Goal: Task Accomplishment & Management: Complete application form

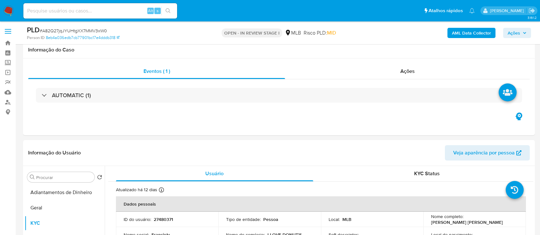
select select "10"
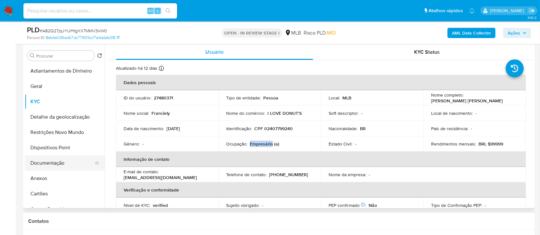
scroll to position [122, 0]
click at [54, 135] on button "Restrições Novo Mundo" at bounding box center [62, 132] width 75 height 15
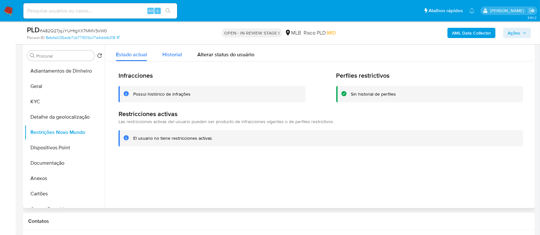
click at [173, 56] on span "Historial" at bounding box center [172, 54] width 20 height 7
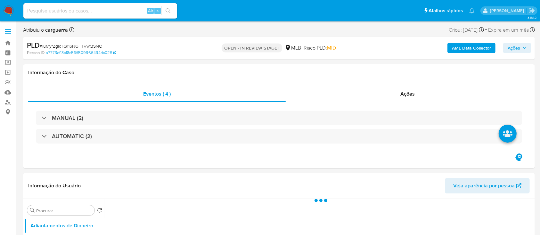
select select "10"
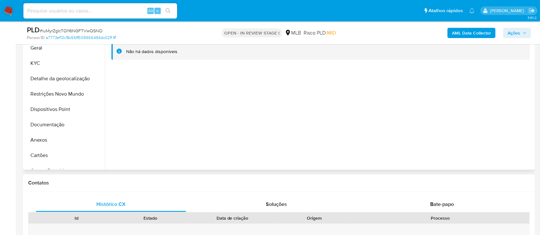
scroll to position [171, 0]
click at [46, 138] on button "Anexos" at bounding box center [62, 139] width 75 height 15
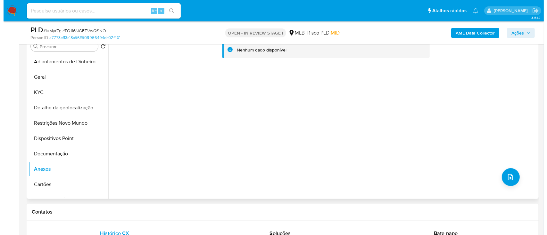
scroll to position [128, 0]
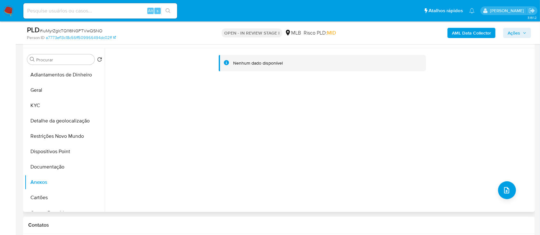
click at [513, 191] on div "Nenhum dado disponível" at bounding box center [319, 130] width 428 height 164
click at [508, 191] on button "upload-file" at bounding box center [507, 191] width 18 height 18
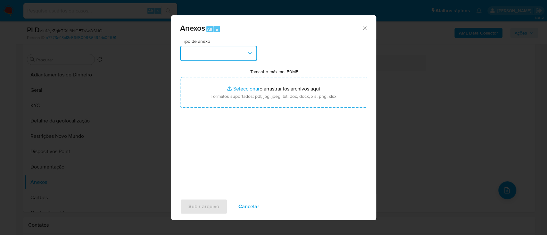
click at [214, 53] on button "button" at bounding box center [218, 53] width 77 height 15
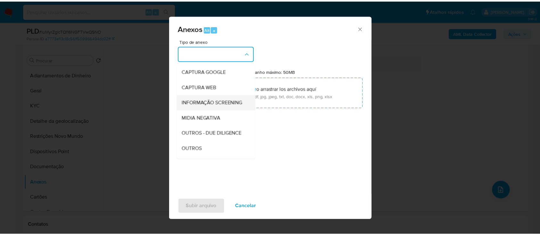
scroll to position [43, 0]
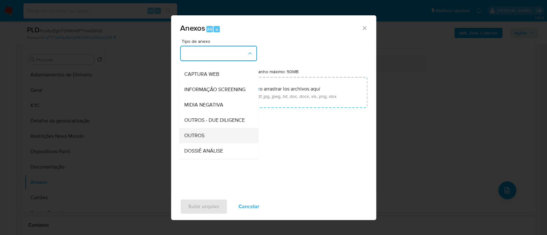
click at [196, 139] on span "OUTROS" at bounding box center [194, 136] width 20 height 6
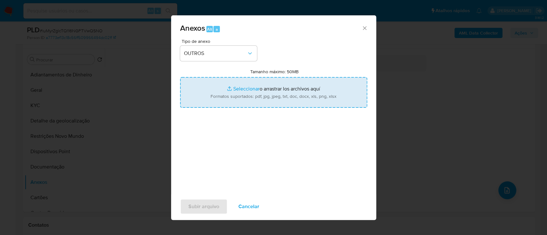
click at [246, 93] on input "Tamanho máximo: 50MB Seleccionar archivos" at bounding box center [273, 92] width 187 height 31
type input "C:\fakepath\Mulan 1036241023_2025_09_26_13_25_07.xlsx"
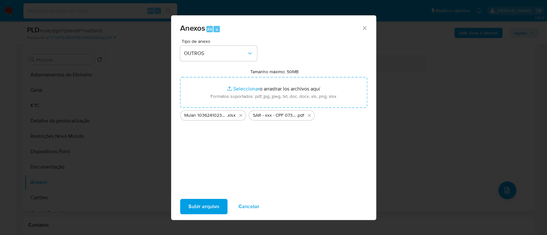
click at [196, 204] on span "Subir arquivo" at bounding box center [203, 207] width 31 height 14
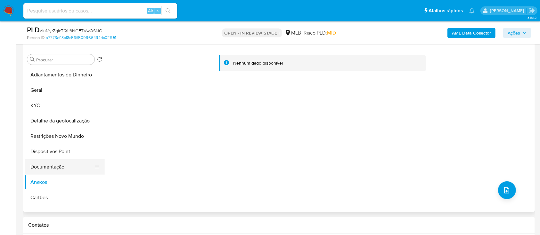
click at [37, 165] on button "Documentação" at bounding box center [62, 166] width 75 height 15
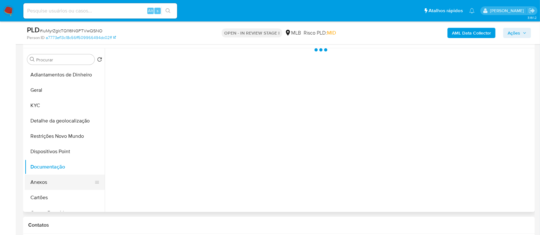
click at [40, 182] on button "Anexos" at bounding box center [62, 182] width 75 height 15
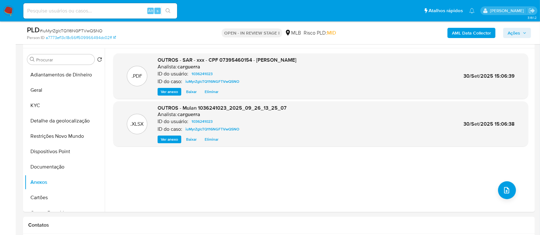
click at [519, 29] on span "Ações" at bounding box center [514, 33] width 12 height 10
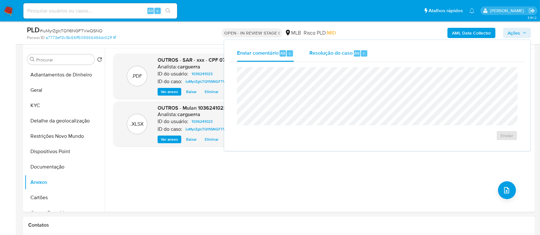
click at [339, 53] on span "Resolução do caso" at bounding box center [330, 52] width 43 height 7
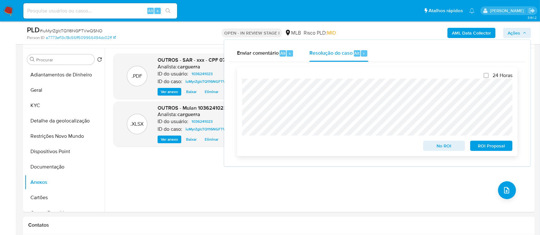
click at [484, 149] on span "ROI Proposal" at bounding box center [491, 146] width 33 height 9
click at [350, 198] on div ".PDF OUTROS - SAR - xxx - CPF 07395460154 - BRUNA RAFAELA DA SILVA Analista: ca…" at bounding box center [320, 130] width 415 height 154
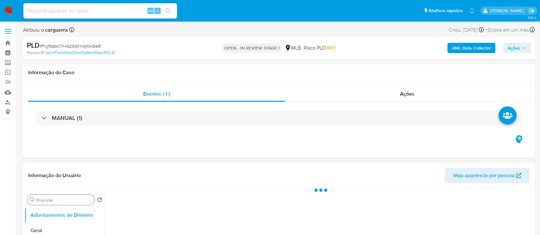
select select "10"
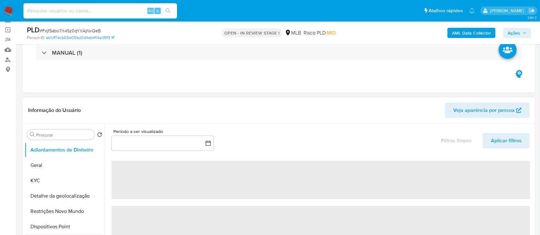
scroll to position [43, 0]
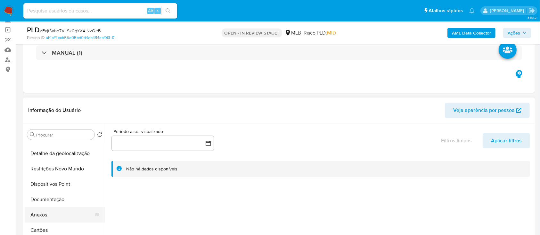
click at [49, 216] on button "Anexos" at bounding box center [62, 214] width 75 height 15
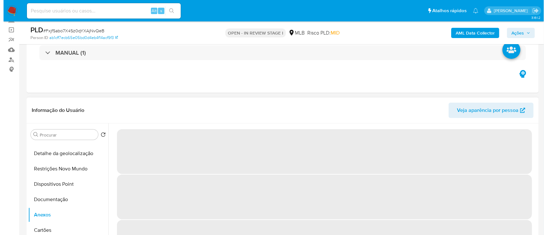
scroll to position [85, 0]
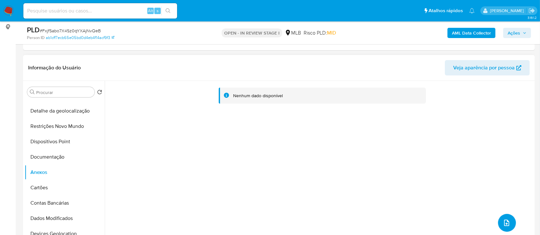
click at [507, 222] on icon "upload-file" at bounding box center [507, 223] width 8 height 8
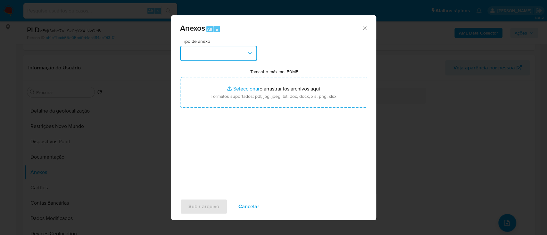
click at [217, 53] on button "button" at bounding box center [218, 53] width 77 height 15
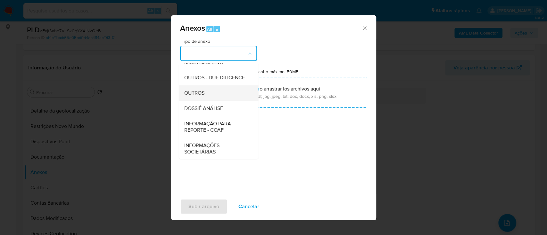
click at [198, 96] on span "OUTROS" at bounding box center [194, 93] width 20 height 6
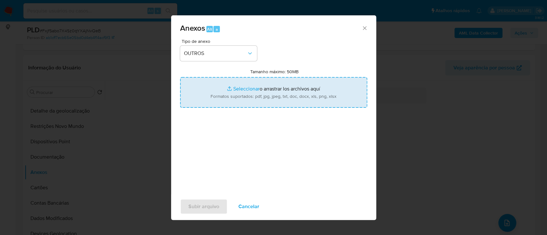
click at [248, 91] on input "Tamanho máximo: 50MB Seleccionar archivos" at bounding box center [273, 92] width 187 height 31
type input "C:\fakepath\Mulan 2525003348_2025_09_26_13_25_17.xlsx"
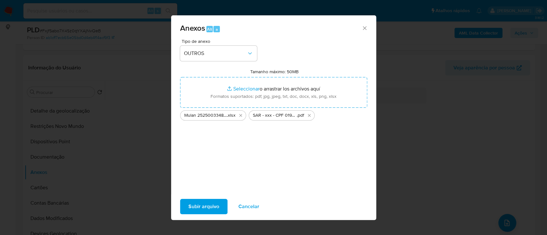
click at [195, 210] on span "Subir arquivo" at bounding box center [203, 207] width 31 height 14
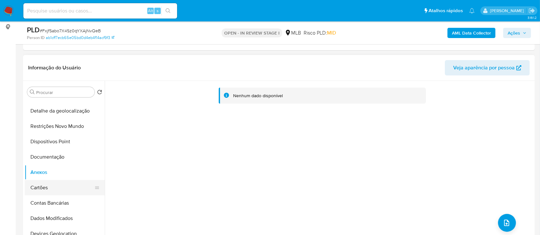
click at [26, 190] on button "Cartões" at bounding box center [62, 187] width 75 height 15
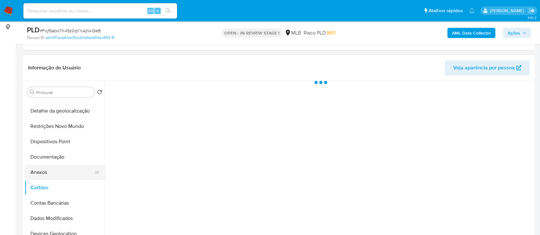
click at [40, 168] on button "Anexos" at bounding box center [62, 172] width 75 height 15
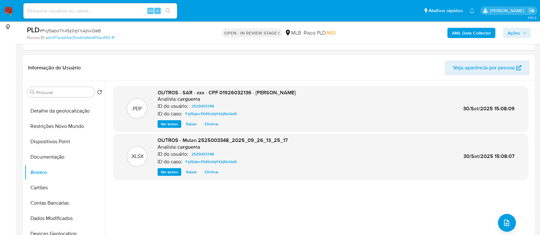
click at [523, 31] on icon "button" at bounding box center [525, 33] width 4 height 4
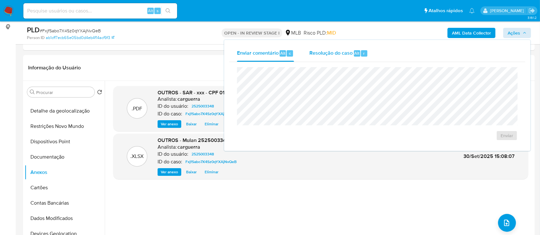
click at [342, 53] on span "Resolução do caso" at bounding box center [330, 52] width 43 height 7
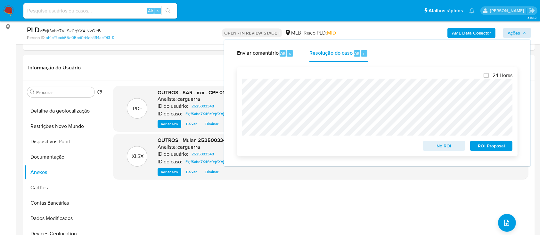
click at [484, 146] on span "ROI Proposal" at bounding box center [491, 146] width 33 height 9
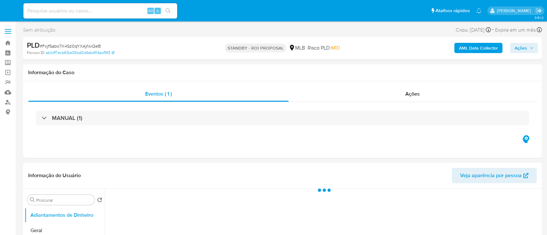
select select "10"
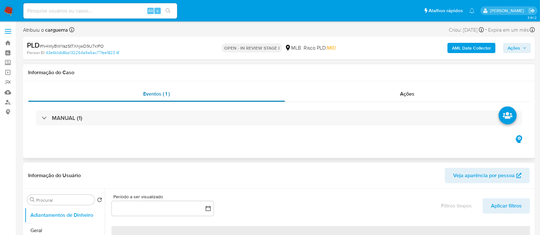
drag, startPoint x: 475, startPoint y: 73, endPoint x: 136, endPoint y: 95, distance: 339.2
click at [475, 73] on h1 "Informação do Caso" at bounding box center [278, 72] width 501 height 6
select select "10"
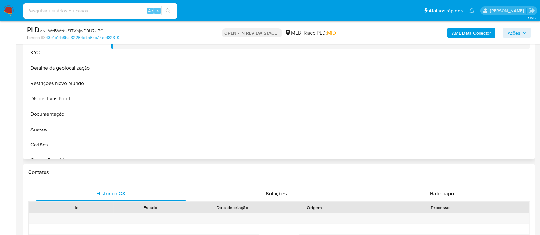
scroll to position [128, 0]
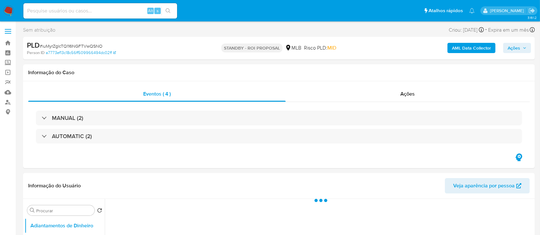
select select "10"
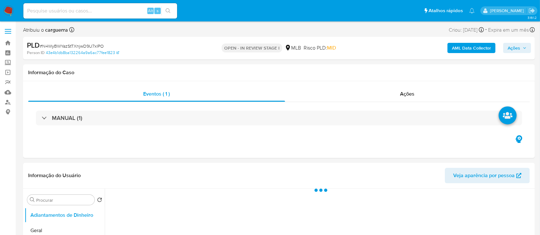
select select "10"
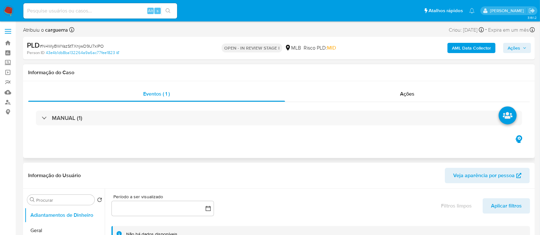
click at [351, 69] on div "Informação do Caso" at bounding box center [279, 72] width 512 height 17
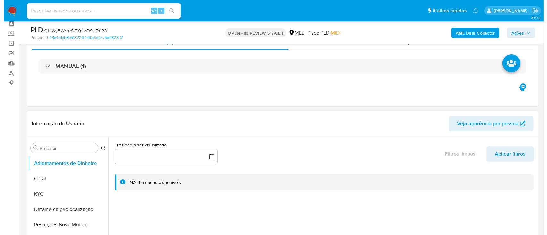
scroll to position [85, 0]
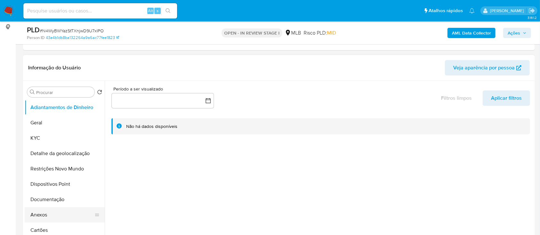
click at [49, 209] on button "Anexos" at bounding box center [62, 214] width 75 height 15
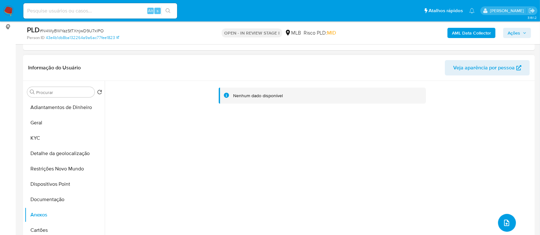
click at [508, 229] on button "upload-file" at bounding box center [507, 223] width 18 height 18
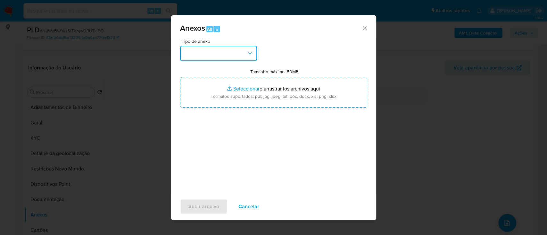
click at [215, 56] on button "button" at bounding box center [218, 53] width 77 height 15
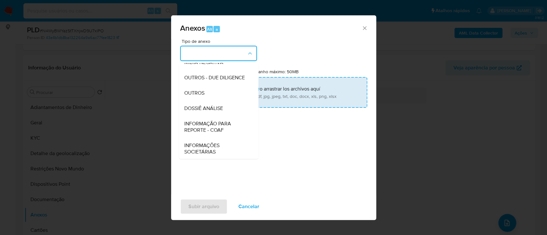
click at [200, 96] on span "OUTROS" at bounding box center [194, 93] width 20 height 6
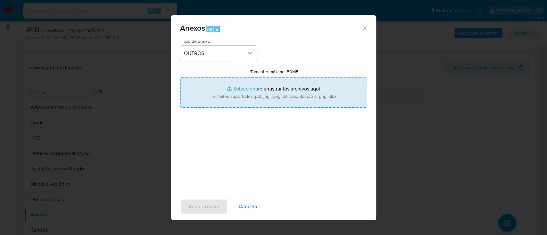
click at [241, 88] on input "Tamanho máximo: 50MB Seleccionar archivos" at bounding box center [273, 92] width 187 height 31
type input "C:\fakepath\Mulan 2021374085_2025_09_26_13_20_25.xlsx"
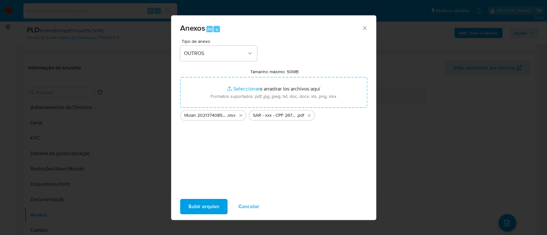
click at [194, 205] on span "Subir arquivo" at bounding box center [203, 207] width 31 height 14
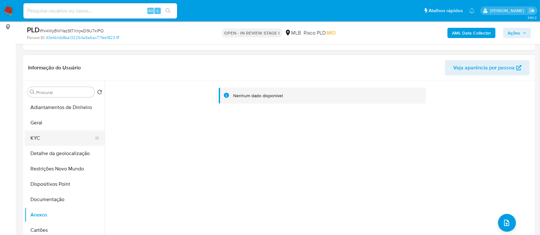
click at [39, 137] on button "KYC" at bounding box center [62, 138] width 75 height 15
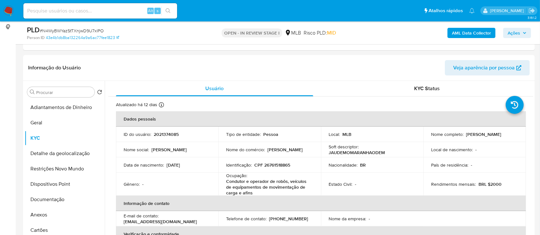
click at [521, 35] on span "Ações" at bounding box center [517, 32] width 19 height 9
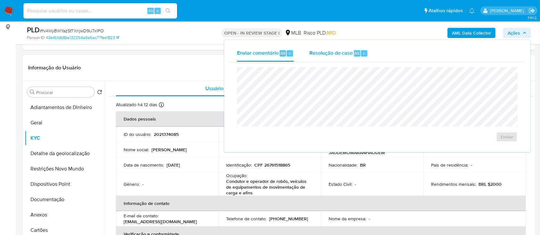
click at [334, 54] on span "Resolução do caso" at bounding box center [330, 52] width 43 height 7
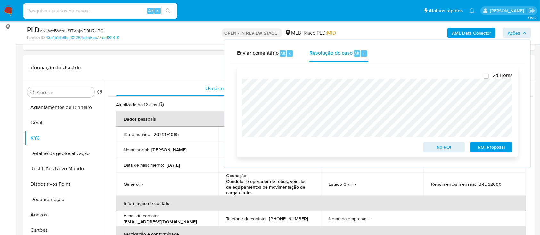
click at [486, 144] on span "ROI Proposal" at bounding box center [491, 147] width 33 height 9
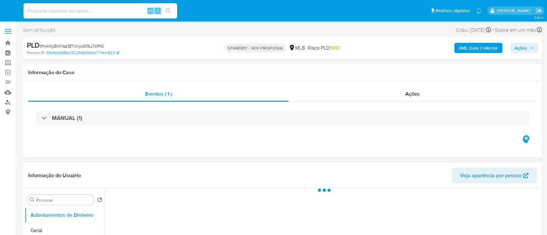
select select "10"
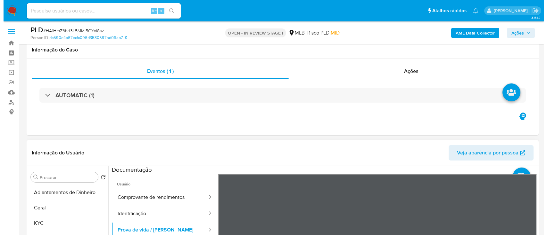
scroll to position [85, 0]
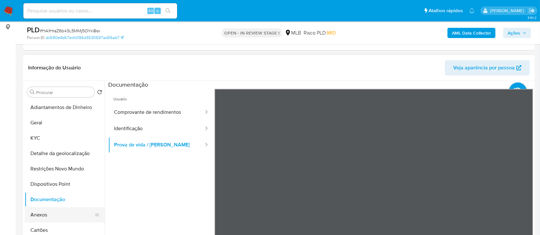
click at [31, 207] on button "Anexos" at bounding box center [62, 214] width 75 height 15
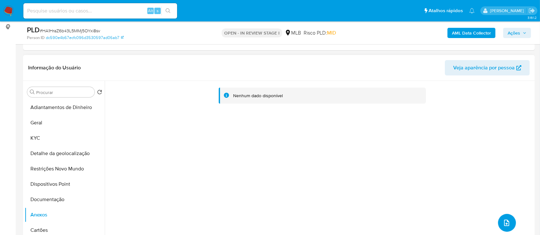
click at [503, 224] on icon "upload-file" at bounding box center [507, 223] width 8 height 8
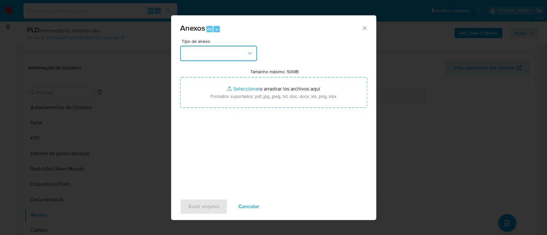
click at [219, 51] on button "button" at bounding box center [218, 53] width 77 height 15
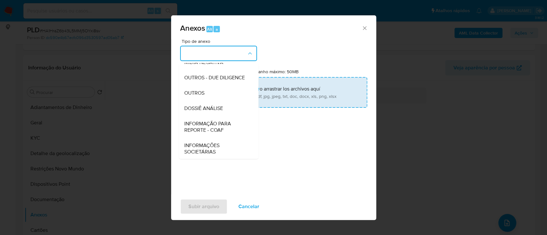
click at [205, 101] on div "OUTROS" at bounding box center [216, 92] width 65 height 15
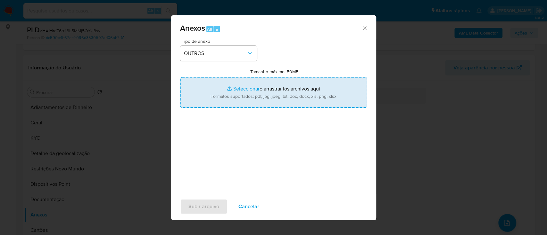
click at [242, 88] on input "Tamanho máximo: 50MB Seleccionar archivos" at bounding box center [273, 92] width 187 height 31
type input "C:\fakepath\Mulan 293623737_2025_09_29_15_10_18.xlsx"
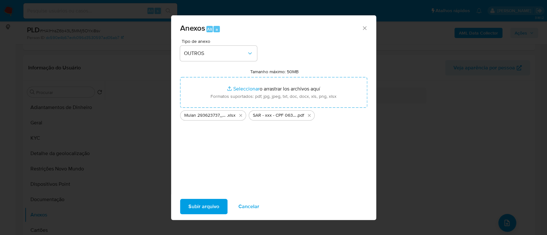
click at [200, 209] on span "Subir arquivo" at bounding box center [203, 207] width 31 height 14
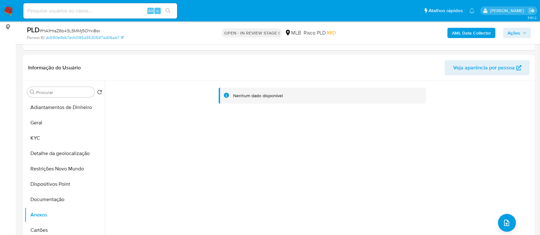
click at [469, 34] on b "AML Data Collector" at bounding box center [471, 33] width 39 height 10
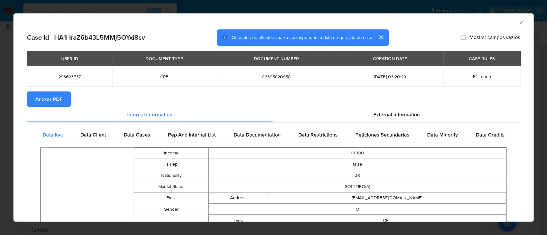
click at [55, 101] on span "Anexar PDF" at bounding box center [48, 99] width 27 height 14
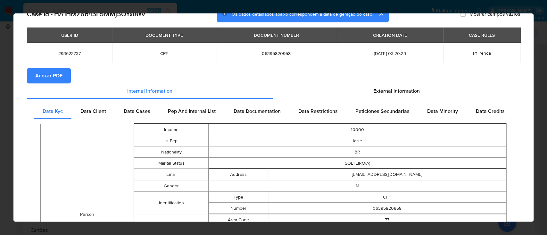
scroll to position [0, 0]
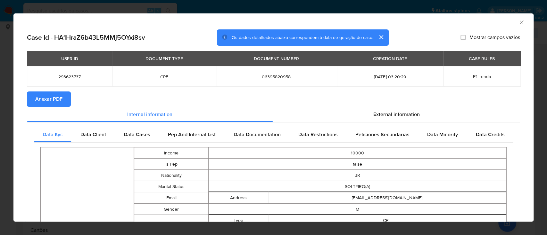
click at [42, 103] on span "Anexar PDF" at bounding box center [48, 99] width 27 height 14
click at [518, 23] on icon "Fechar a janela" at bounding box center [521, 22] width 6 height 6
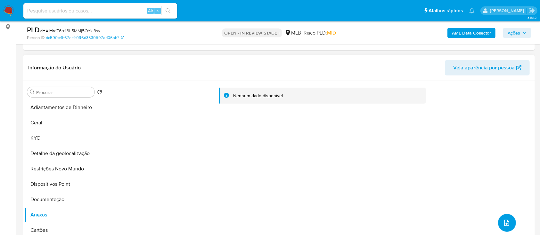
click at [498, 222] on button "upload-file" at bounding box center [507, 223] width 18 height 18
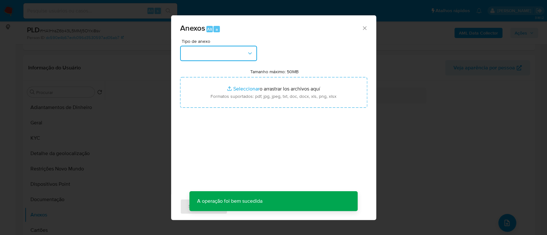
click at [238, 59] on button "button" at bounding box center [218, 53] width 77 height 15
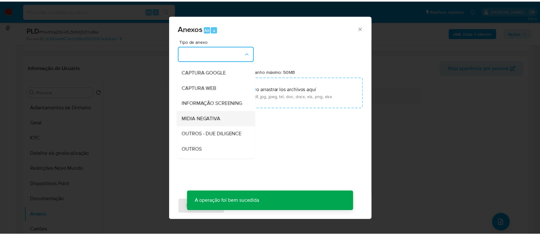
scroll to position [43, 0]
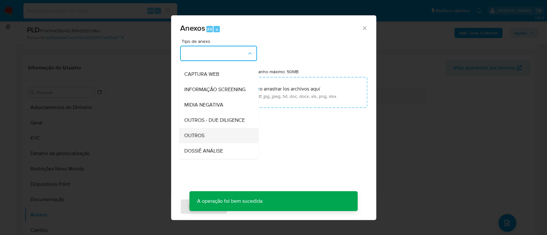
click at [199, 139] on span "OUTROS" at bounding box center [194, 136] width 20 height 6
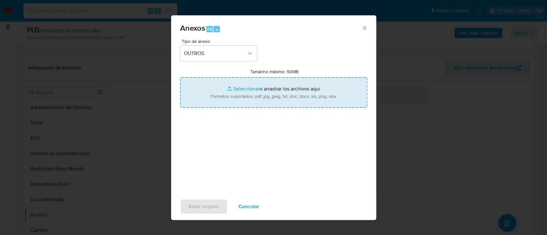
click at [252, 87] on input "Tamanho máximo: 50MB Seleccionar archivos" at bounding box center [273, 92] width 187 height 31
type input "C:\fakepath\Mulan 293623737_2025_09_29_15_10_18.xlsx"
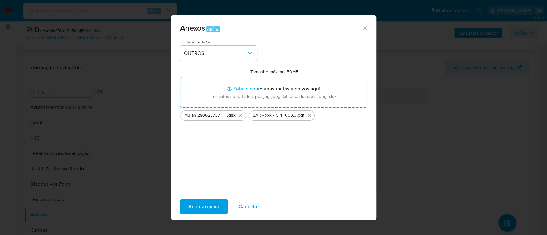
click at [209, 204] on span "Subir arquivo" at bounding box center [203, 207] width 31 height 14
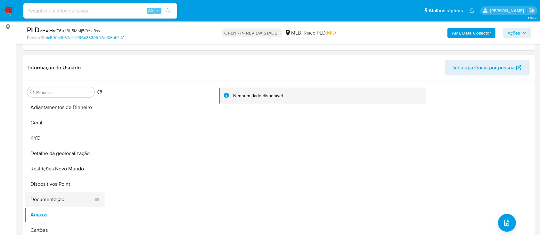
click at [52, 198] on button "Documentação" at bounding box center [62, 199] width 75 height 15
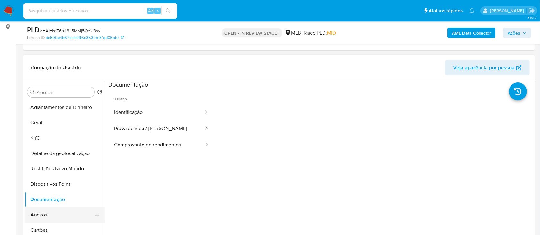
click at [39, 207] on button "Anexos" at bounding box center [62, 214] width 75 height 15
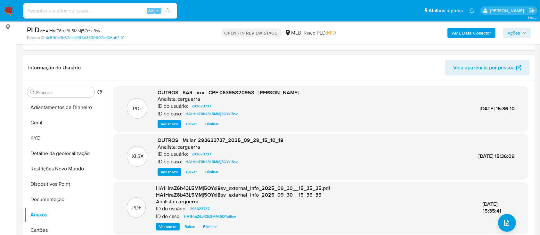
click at [519, 32] on span "Ações" at bounding box center [514, 33] width 12 height 10
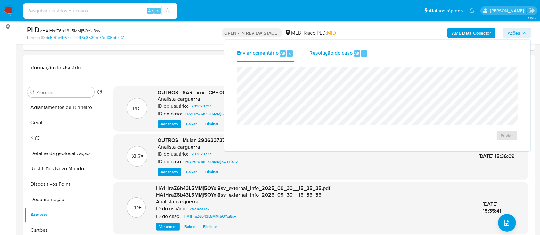
click at [356, 54] on span "Alt" at bounding box center [356, 53] width 5 height 6
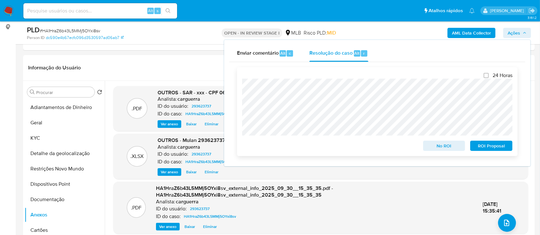
click at [498, 147] on span "ROI Proposal" at bounding box center [491, 146] width 33 height 9
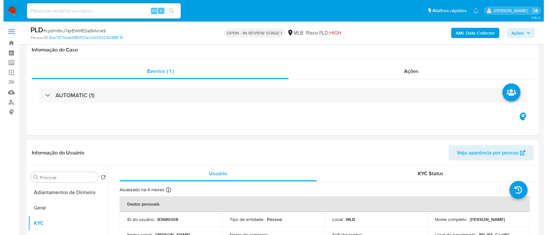
scroll to position [85, 0]
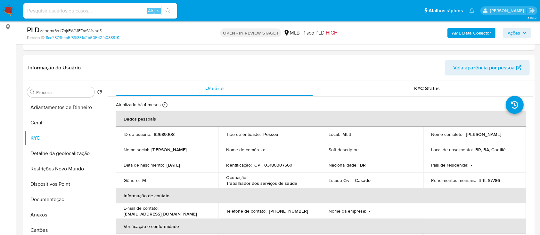
click at [464, 34] on b "AML Data Collector" at bounding box center [471, 33] width 39 height 10
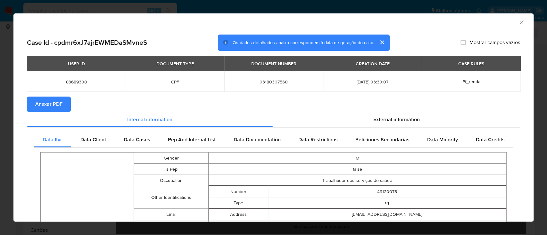
click at [48, 103] on span "Anexar PDF" at bounding box center [48, 104] width 27 height 14
click at [518, 23] on icon "Fechar a janela" at bounding box center [521, 22] width 6 height 6
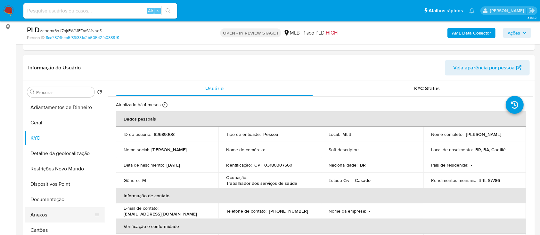
click at [38, 220] on button "Anexos" at bounding box center [62, 214] width 75 height 15
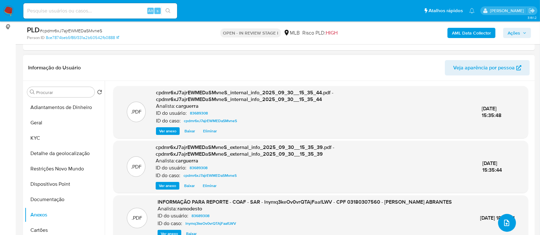
click at [504, 222] on icon "upload-file" at bounding box center [506, 223] width 5 height 6
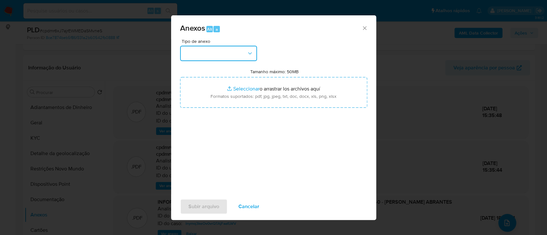
click at [221, 50] on button "button" at bounding box center [218, 53] width 77 height 15
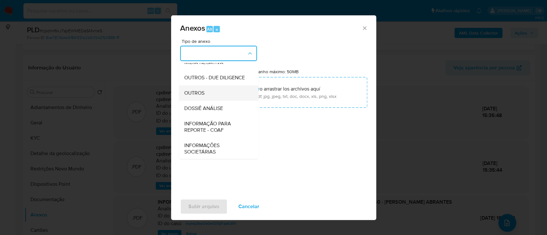
click at [199, 96] on span "OUTROS" at bounding box center [194, 93] width 20 height 6
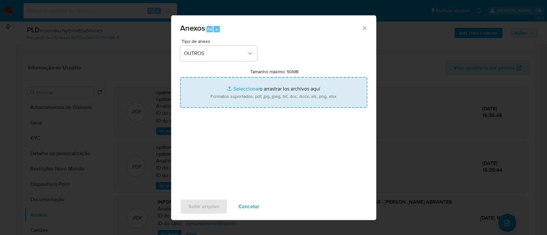
click at [234, 84] on input "Tamanho máximo: 50MB Seleccionar archivos" at bounding box center [273, 92] width 187 height 31
type input "C:\fakepath\Mulan 195475963_2025_09_29_15_12_14.xlsx"
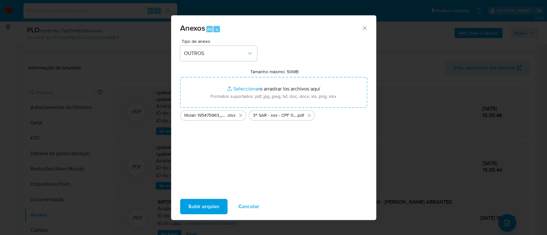
click at [202, 205] on span "Subir arquivo" at bounding box center [203, 207] width 31 height 14
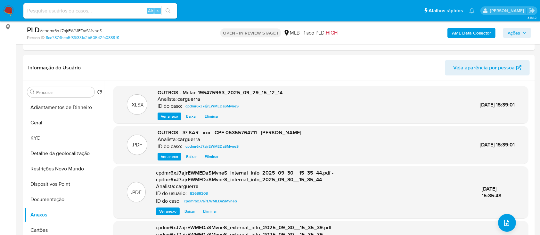
click at [523, 31] on icon "button" at bounding box center [525, 33] width 4 height 4
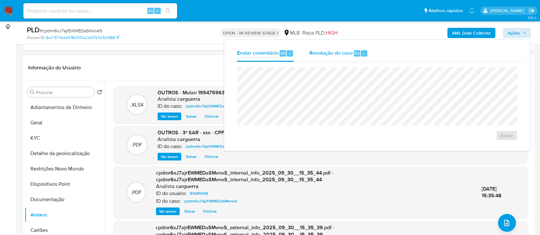
click at [330, 53] on span "Resolução do caso" at bounding box center [330, 52] width 43 height 7
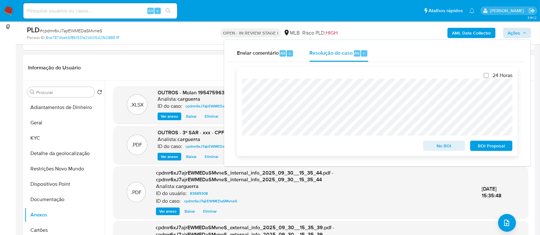
click at [502, 146] on span "ROI Proposal" at bounding box center [491, 146] width 33 height 9
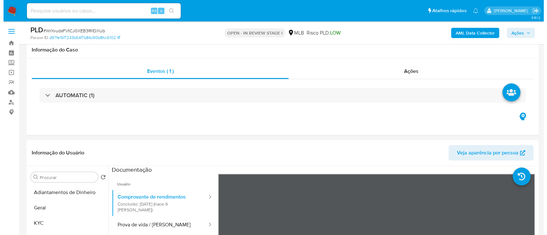
scroll to position [85, 0]
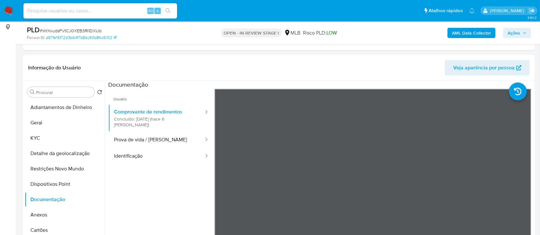
click at [467, 31] on b "AML Data Collector" at bounding box center [471, 33] width 39 height 10
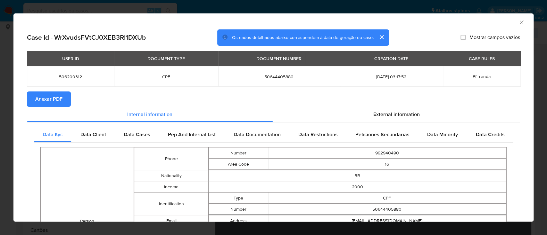
click at [51, 94] on span "Anexar PDF" at bounding box center [48, 99] width 27 height 14
click at [518, 25] on icon "Fechar a janela" at bounding box center [521, 22] width 6 height 6
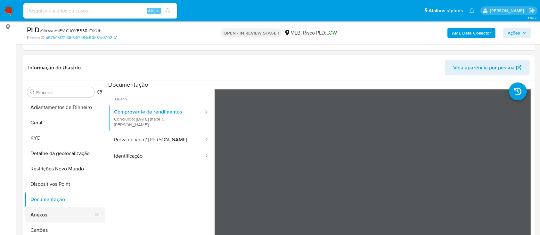
click at [41, 218] on button "Anexos" at bounding box center [62, 214] width 75 height 15
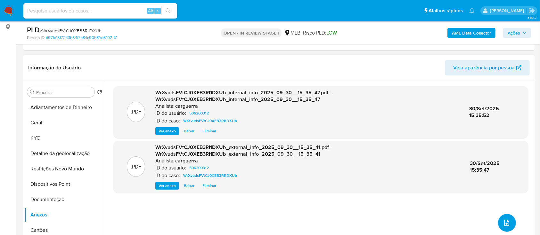
click at [503, 224] on icon "upload-file" at bounding box center [507, 223] width 8 height 8
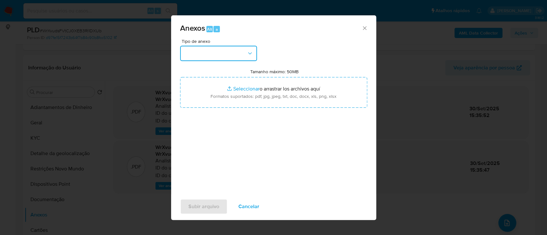
click at [209, 51] on button "button" at bounding box center [218, 53] width 77 height 15
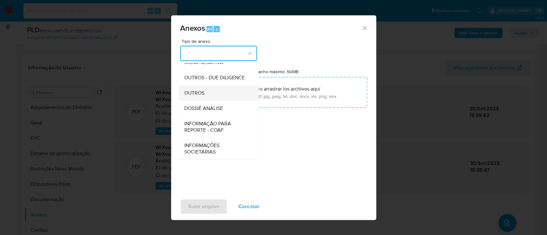
click at [207, 101] on div "OUTROS" at bounding box center [216, 92] width 65 height 15
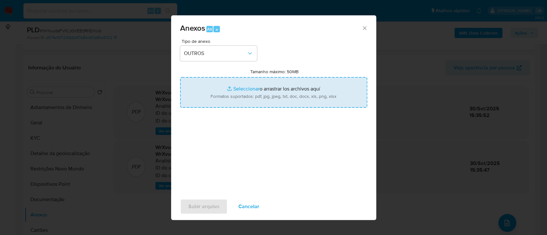
click at [240, 91] on input "Tamanho máximo: 50MB Seleccionar archivos" at bounding box center [273, 92] width 187 height 31
type input "C:\fakepath\Mulan 506200312_2025_09_29_15_33_16.xlsx"
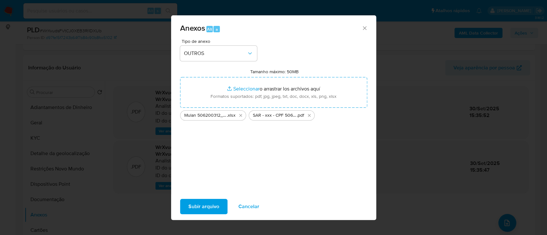
click at [209, 213] on span "Subir arquivo" at bounding box center [203, 207] width 31 height 14
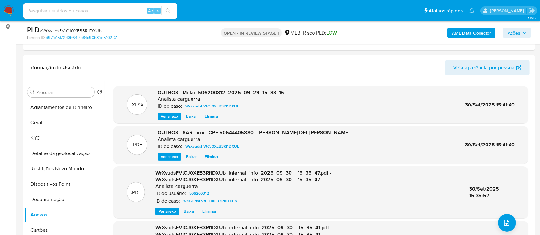
click at [515, 32] on span "Ações" at bounding box center [514, 33] width 12 height 10
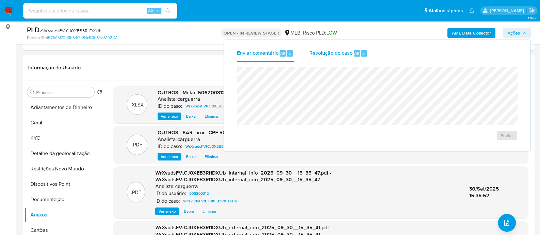
click at [317, 57] on span "Resolução do caso" at bounding box center [330, 52] width 43 height 7
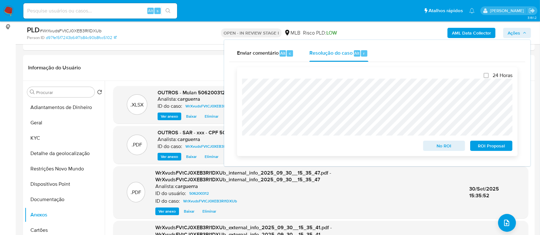
click at [495, 146] on span "ROI Proposal" at bounding box center [491, 146] width 33 height 9
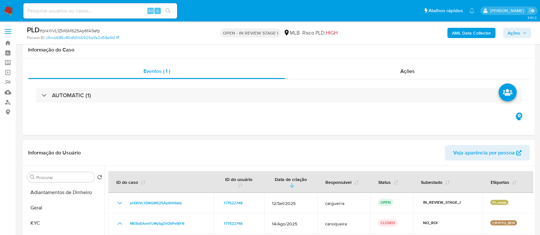
select select "10"
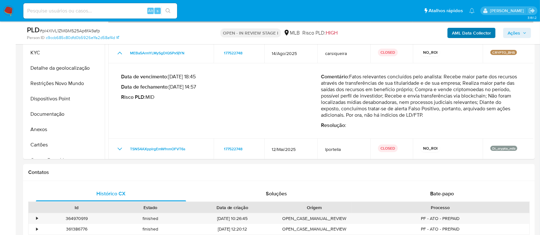
scroll to position [3, 0]
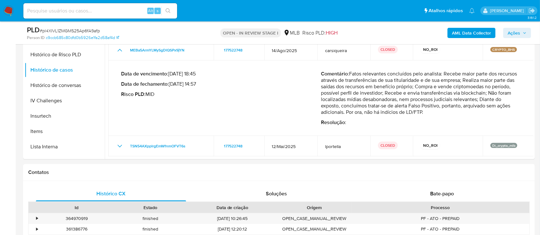
click at [453, 32] on b "AML Data Collector" at bounding box center [471, 33] width 39 height 10
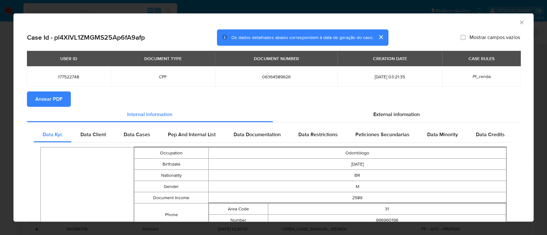
click at [48, 102] on span "Anexar PDF" at bounding box center [48, 99] width 27 height 14
click at [518, 22] on icon "Fechar a janela" at bounding box center [521, 22] width 6 height 6
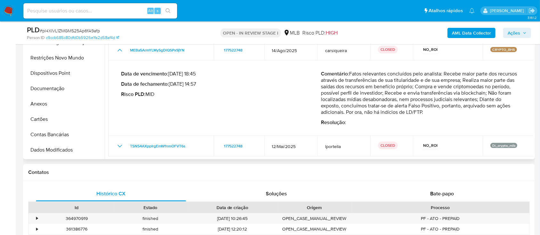
scroll to position [0, 0]
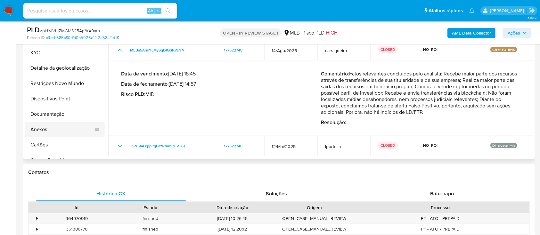
click at [54, 126] on button "Anexos" at bounding box center [62, 129] width 75 height 15
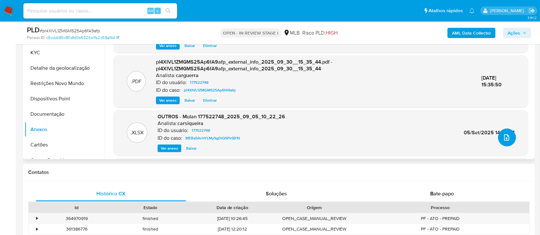
click at [503, 139] on icon "upload-file" at bounding box center [507, 138] width 8 height 8
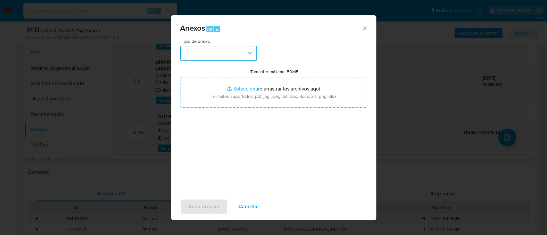
click at [207, 53] on button "button" at bounding box center [218, 53] width 77 height 15
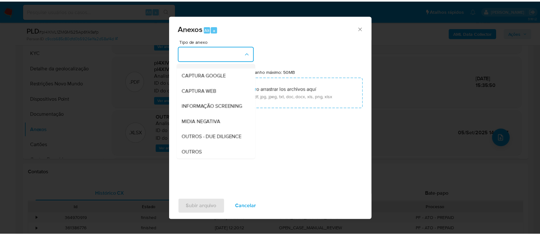
scroll to position [85, 0]
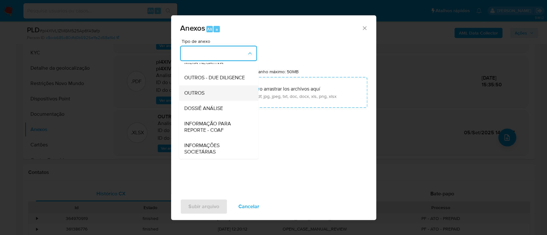
click at [207, 101] on div "OUTROS" at bounding box center [216, 92] width 65 height 15
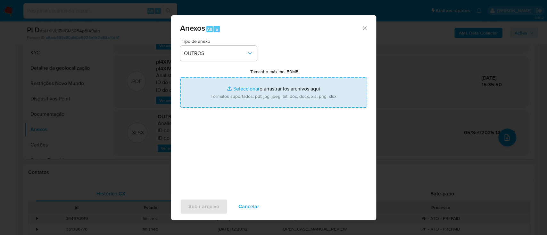
click at [248, 91] on input "Tamanho máximo: 50MB Seleccionar archivos" at bounding box center [273, 92] width 187 height 31
type input "C:\fakepath\Mulan 177522748_2025_09_29_15_08_50.xlsx"
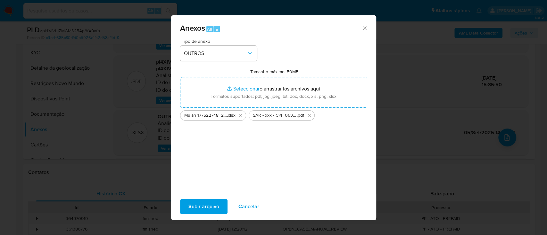
click at [205, 206] on span "Subir arquivo" at bounding box center [203, 207] width 31 height 14
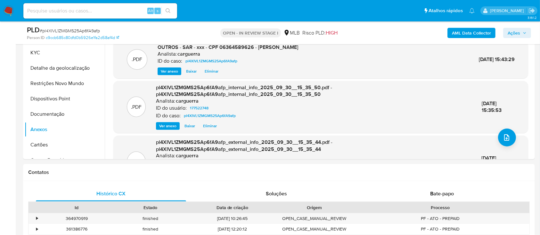
click at [512, 35] on span "Ações" at bounding box center [514, 33] width 12 height 10
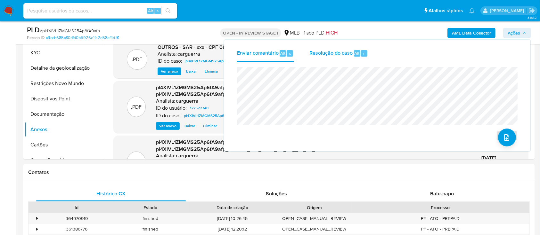
click at [335, 51] on span "Resolução do caso" at bounding box center [330, 52] width 43 height 7
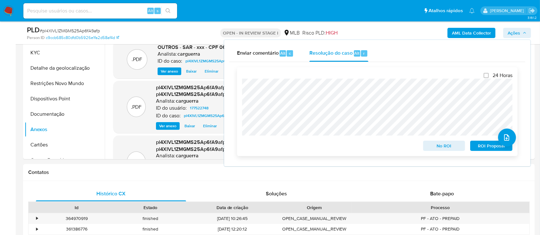
click at [451, 146] on span "No ROI" at bounding box center [443, 146] width 33 height 9
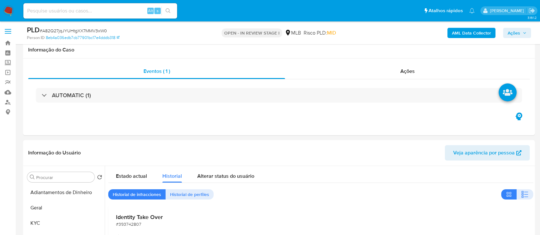
select select "10"
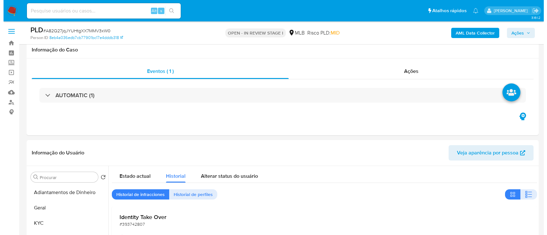
scroll to position [122, 0]
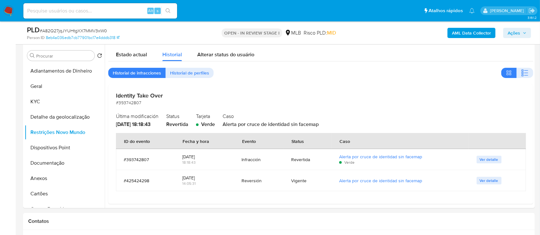
click at [456, 31] on b "AML Data Collector" at bounding box center [471, 33] width 39 height 10
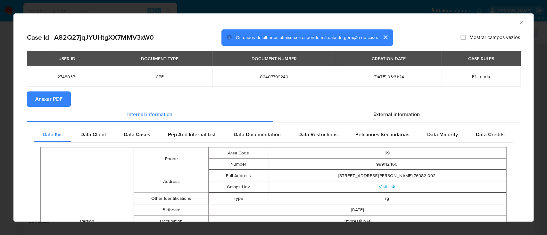
click at [46, 99] on span "Anexar PDF" at bounding box center [48, 99] width 27 height 14
click at [518, 22] on icon "Fechar a janela" at bounding box center [521, 22] width 6 height 6
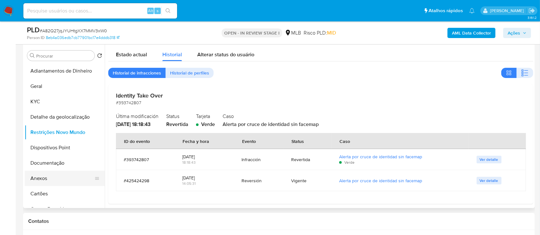
click at [56, 177] on button "Anexos" at bounding box center [62, 178] width 75 height 15
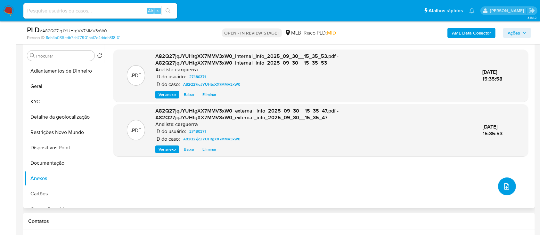
click at [507, 185] on icon "upload-file" at bounding box center [507, 187] width 8 height 8
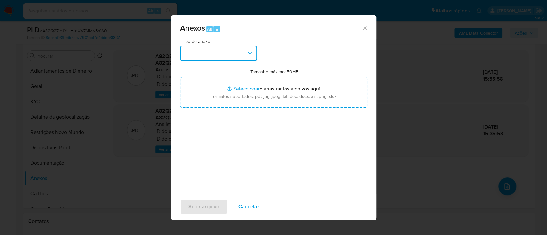
click at [224, 48] on button "button" at bounding box center [218, 53] width 77 height 15
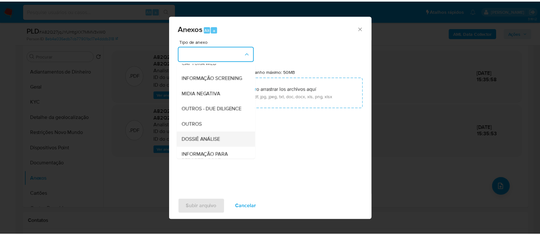
scroll to position [85, 0]
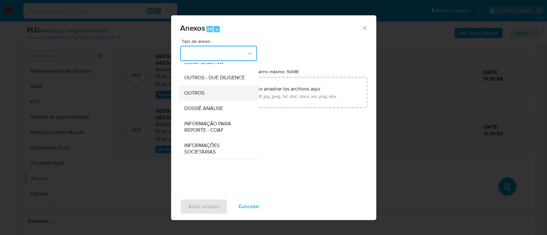
click at [200, 96] on span "OUTROS" at bounding box center [194, 93] width 20 height 6
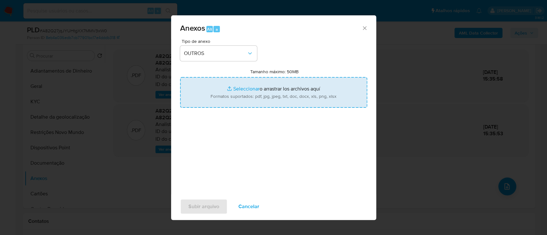
click at [250, 88] on input "Tamanho máximo: 50MB Seleccionar archivos" at bounding box center [273, 92] width 187 height 31
type input "C:\fakepath\SAR - xxx - CPF 02407799240 - FRANCIELY SANTOS TEODORO SOUZA.pdf"
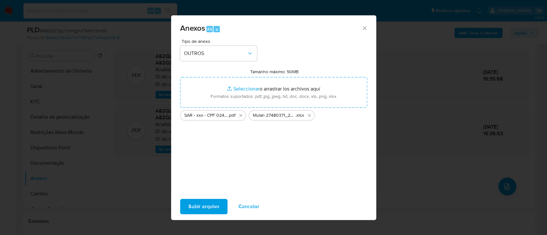
click at [211, 209] on span "Subir arquivo" at bounding box center [203, 207] width 31 height 14
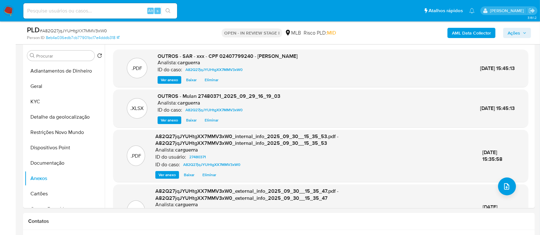
click at [516, 30] on span "Ações" at bounding box center [514, 33] width 12 height 10
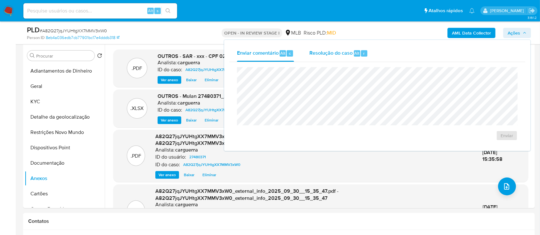
click at [342, 55] on span "Resolução do caso" at bounding box center [330, 52] width 43 height 7
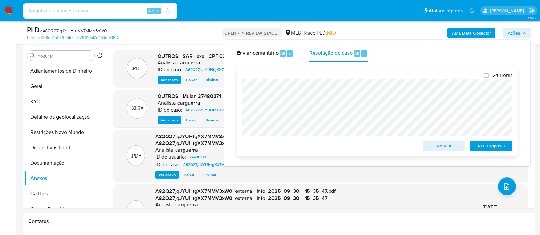
click at [489, 145] on span "ROI Proposal" at bounding box center [491, 146] width 33 height 9
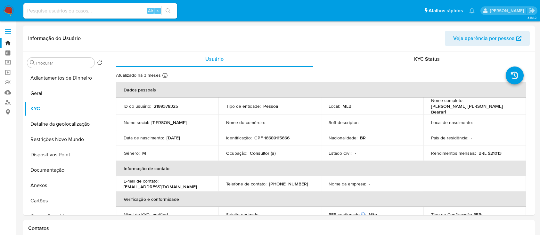
select select "10"
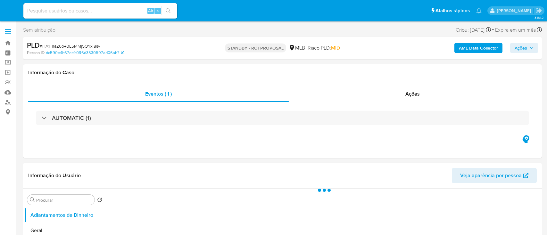
select select "10"
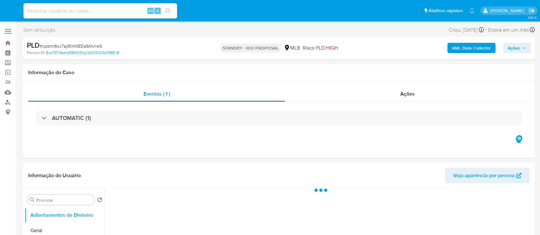
select select "10"
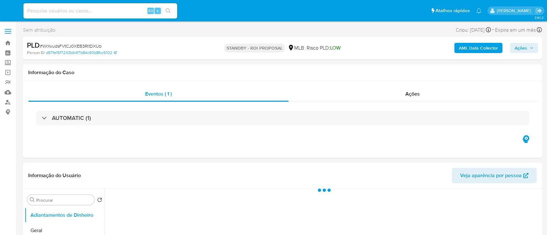
select select "10"
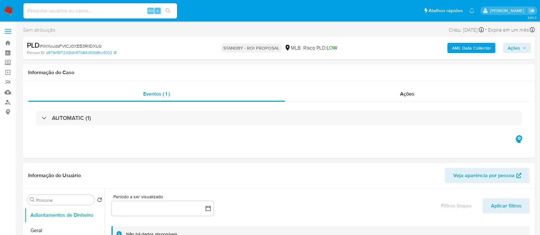
click at [292, 175] on header "Informação do Usuário Veja aparência por pessoa" at bounding box center [278, 175] width 501 height 15
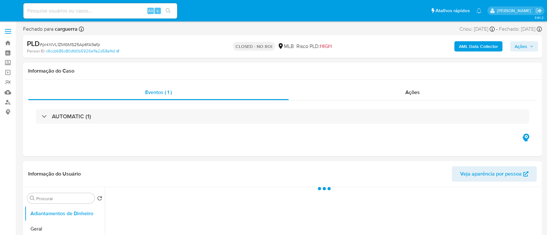
select select "10"
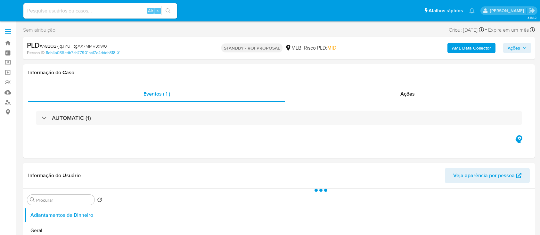
select select "10"
